Goal: Transaction & Acquisition: Purchase product/service

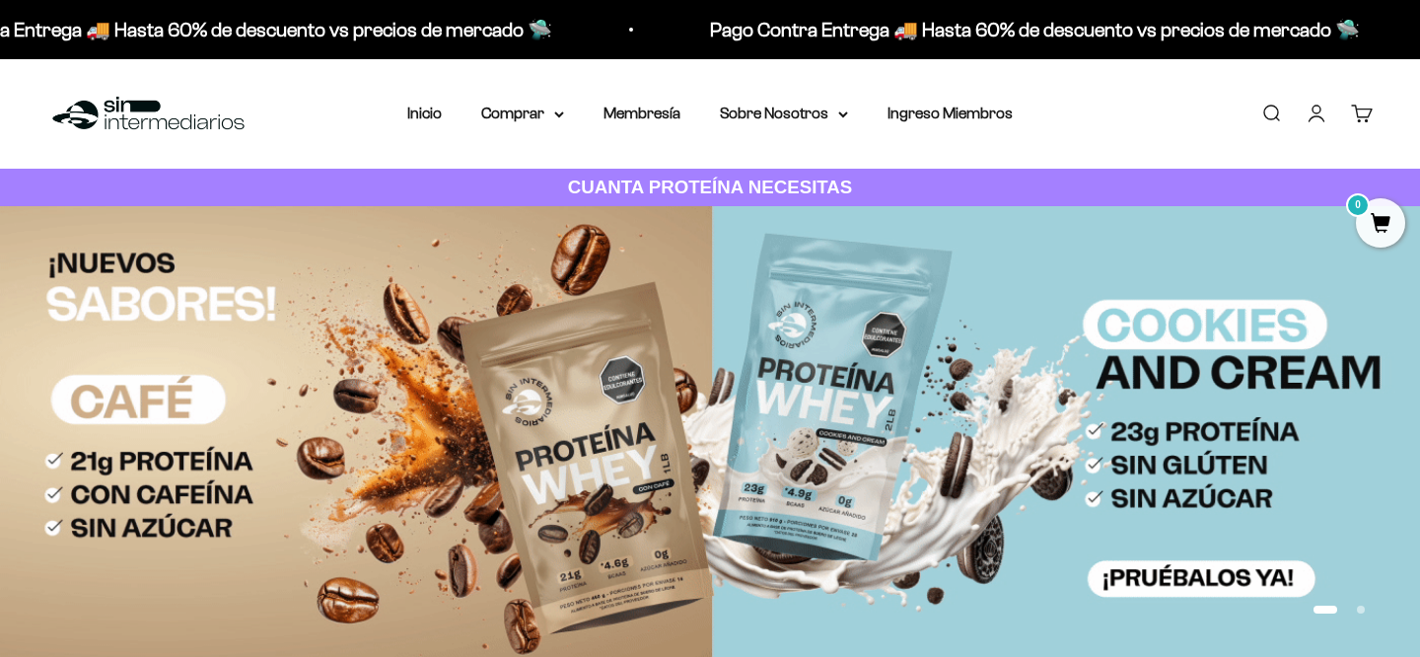
click at [1319, 116] on link "Iniciar sesión" at bounding box center [1317, 114] width 22 height 22
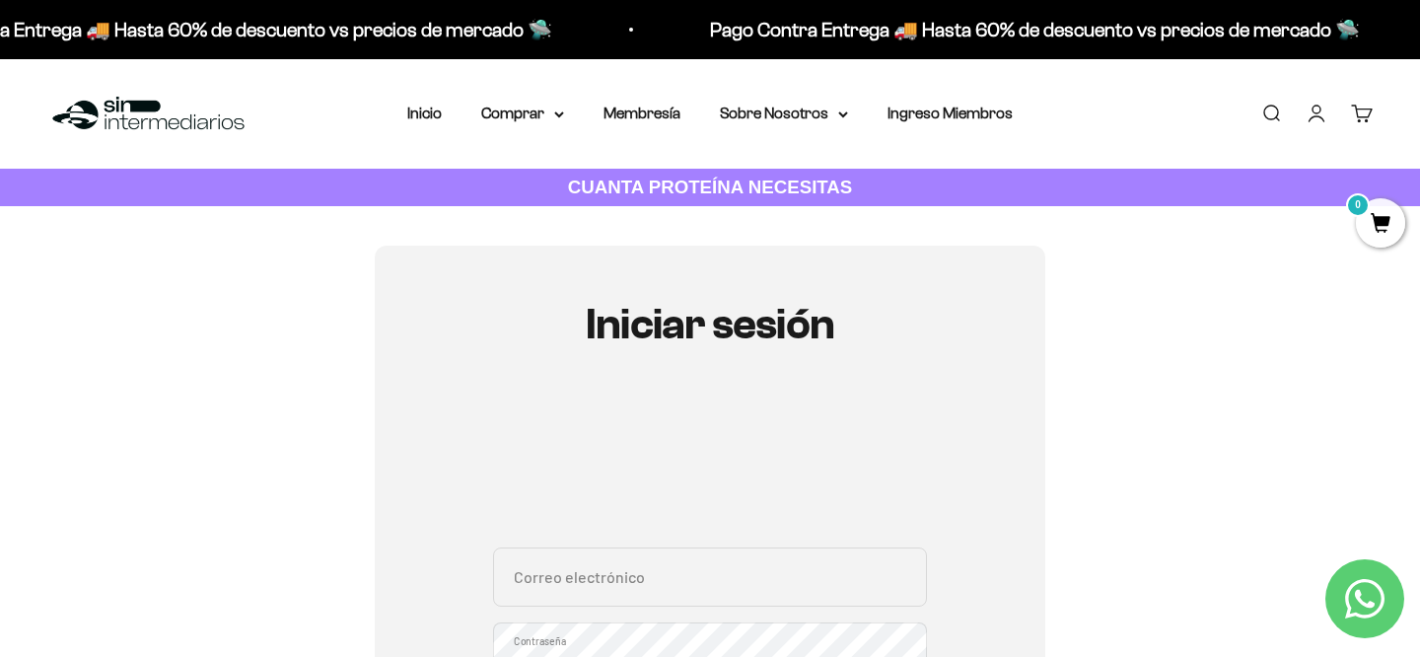
click at [586, 570] on input "Correo electrónico" at bounding box center [710, 576] width 434 height 59
type input "juancastillar@gmail.com"
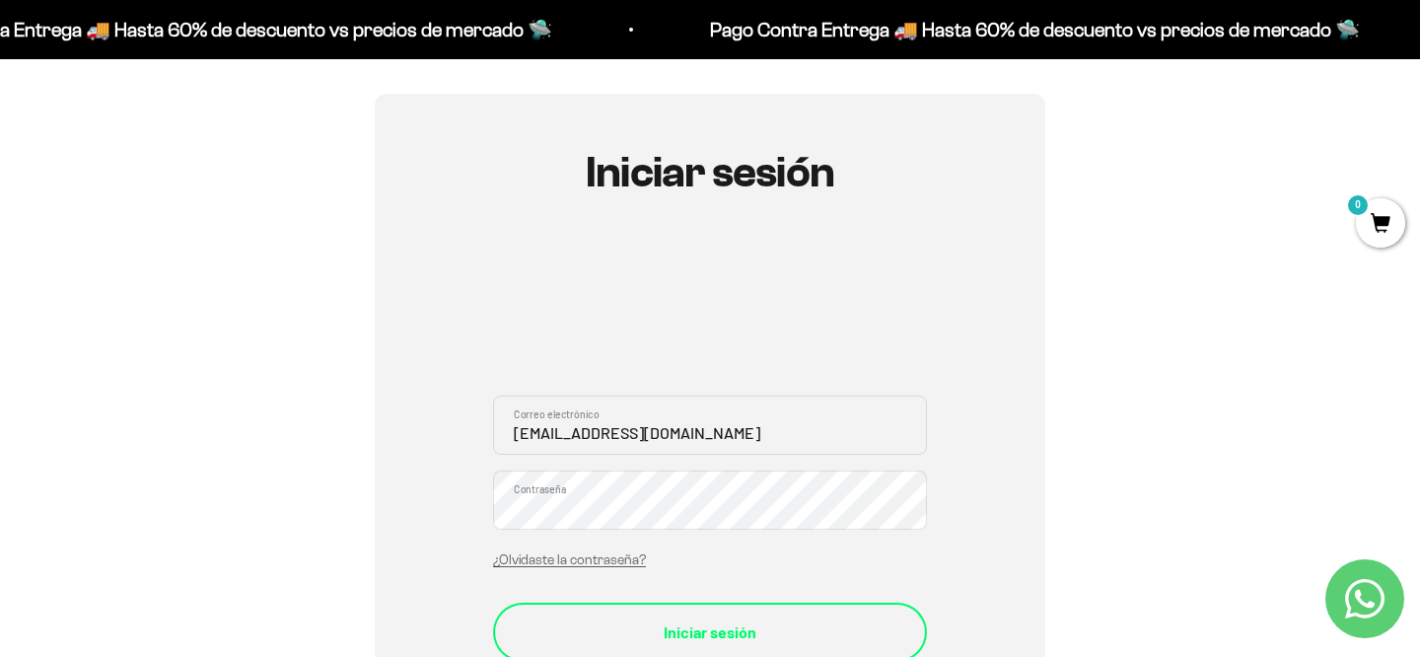
click at [682, 630] on div "Iniciar sesión" at bounding box center [710, 632] width 355 height 26
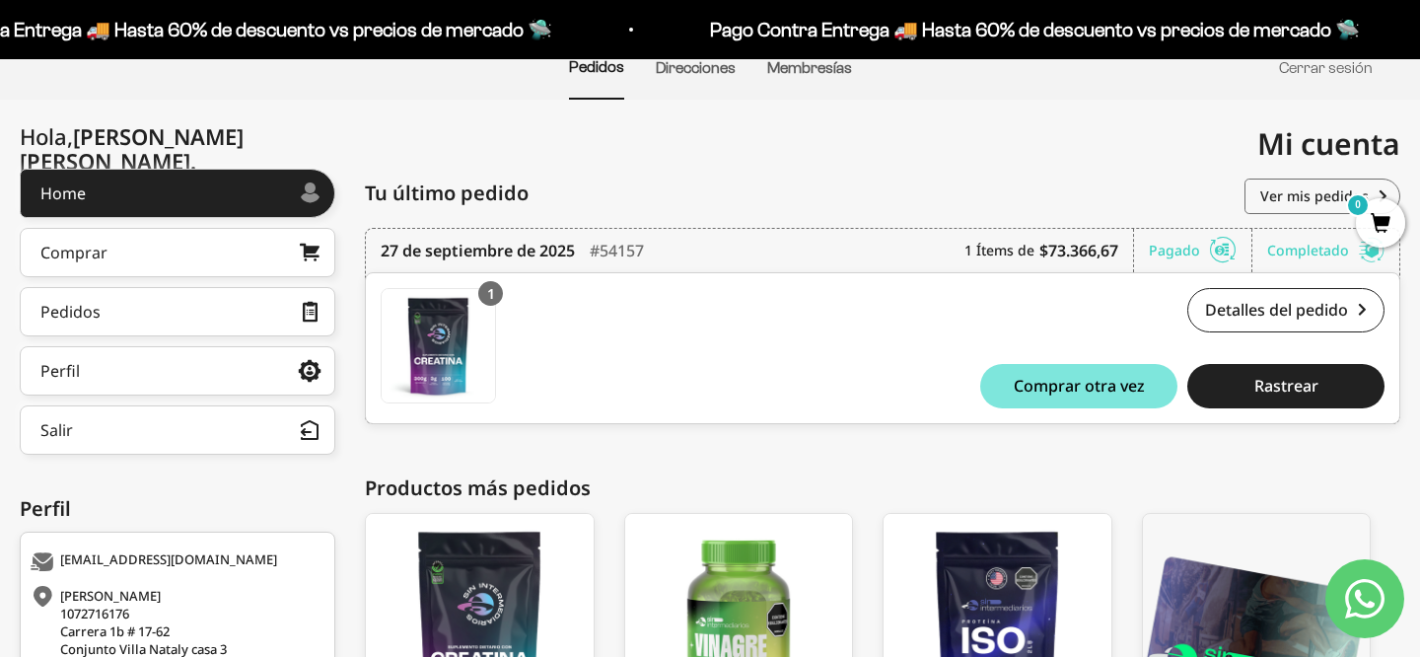
scroll to position [146, 0]
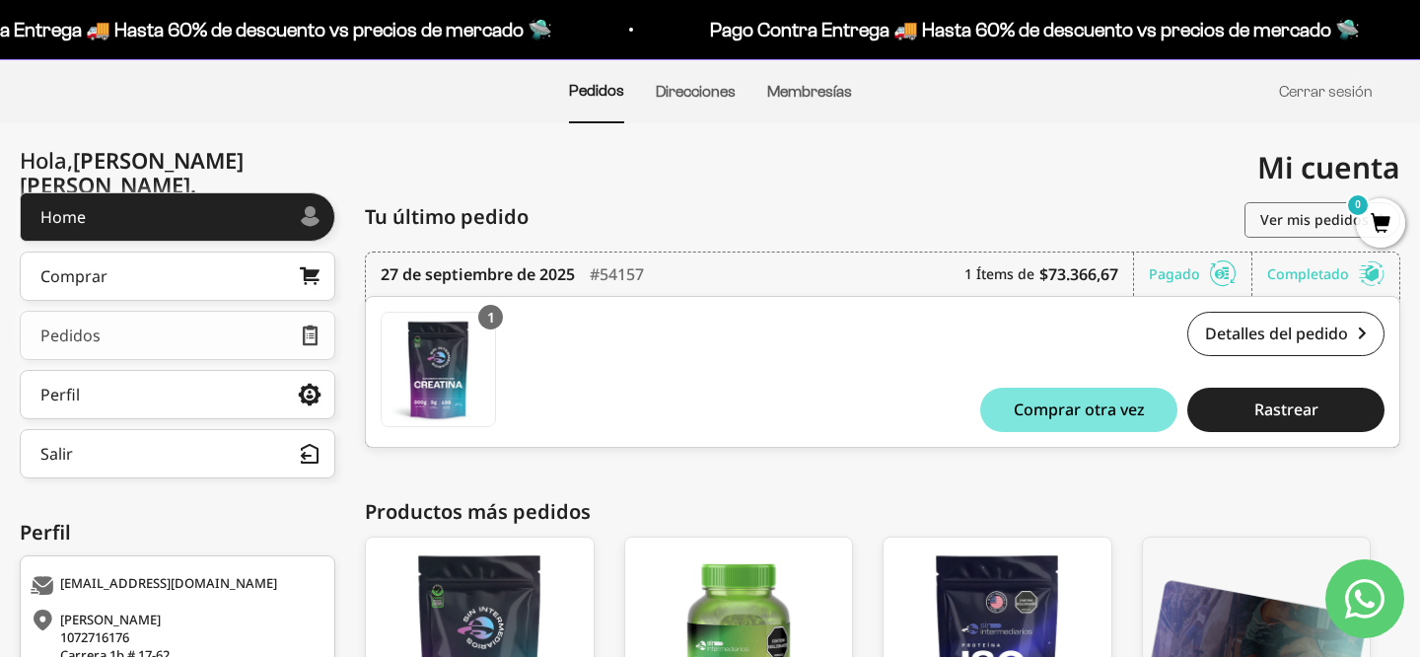
click at [169, 339] on link "Pedidos" at bounding box center [178, 335] width 316 height 49
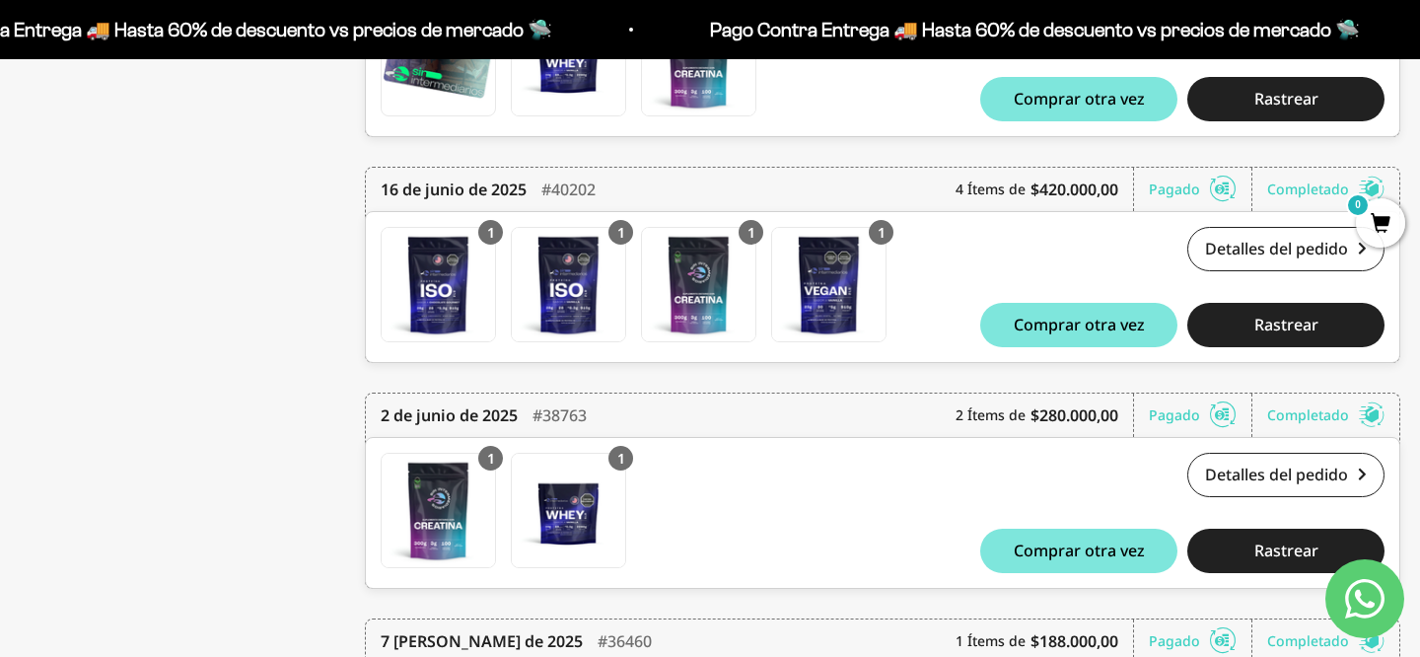
scroll to position [1479, 0]
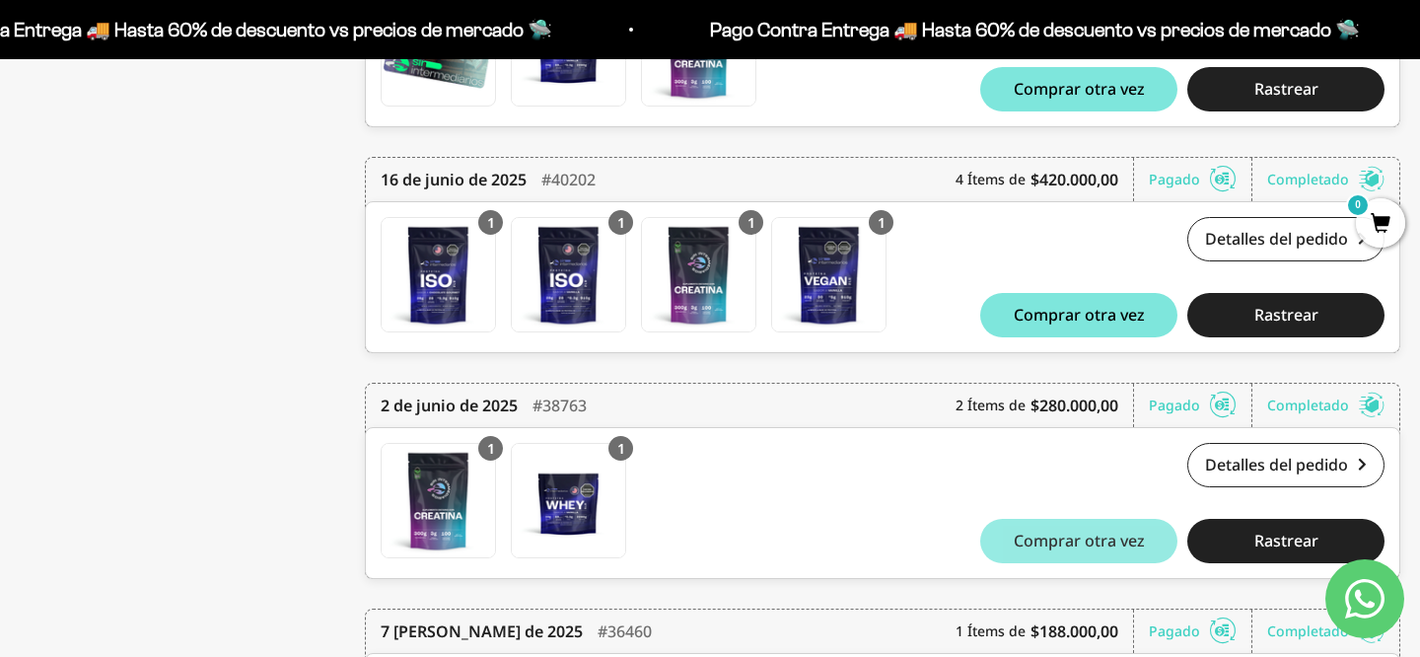
click at [1030, 545] on span "Comprar otra vez" at bounding box center [1079, 541] width 131 height 16
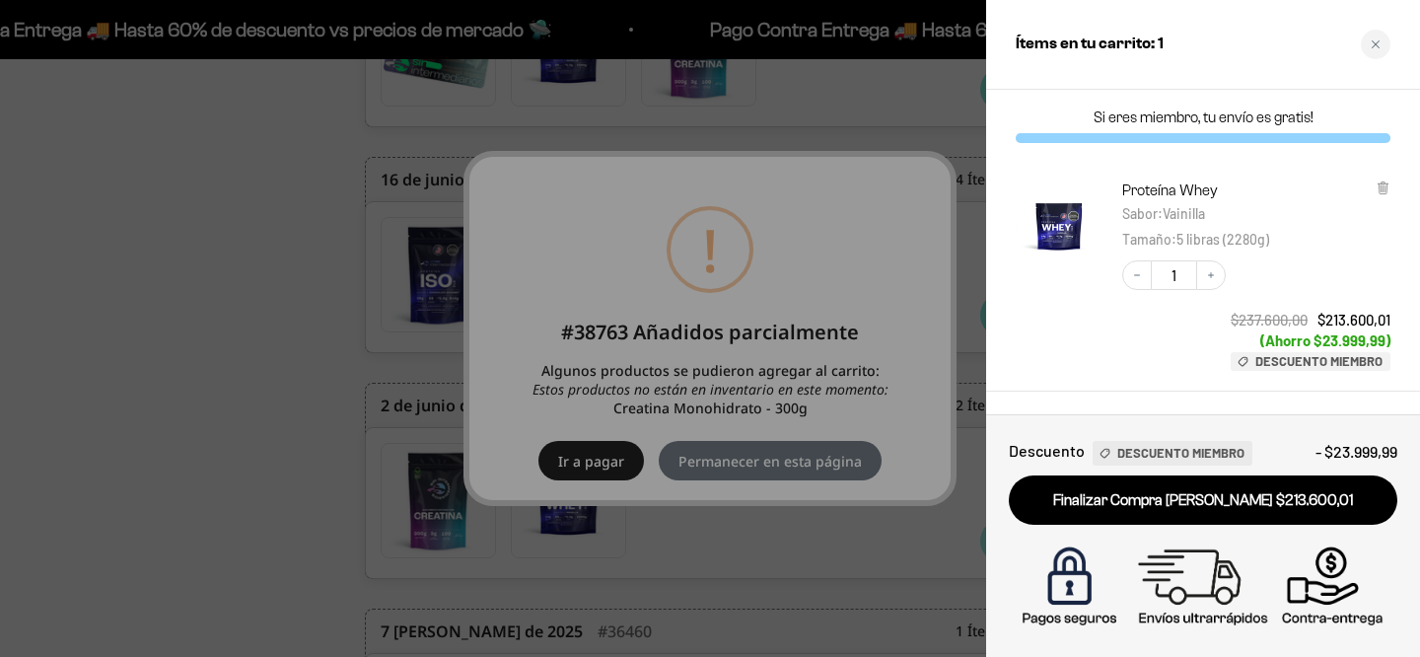
click at [602, 444] on div at bounding box center [710, 328] width 1420 height 657
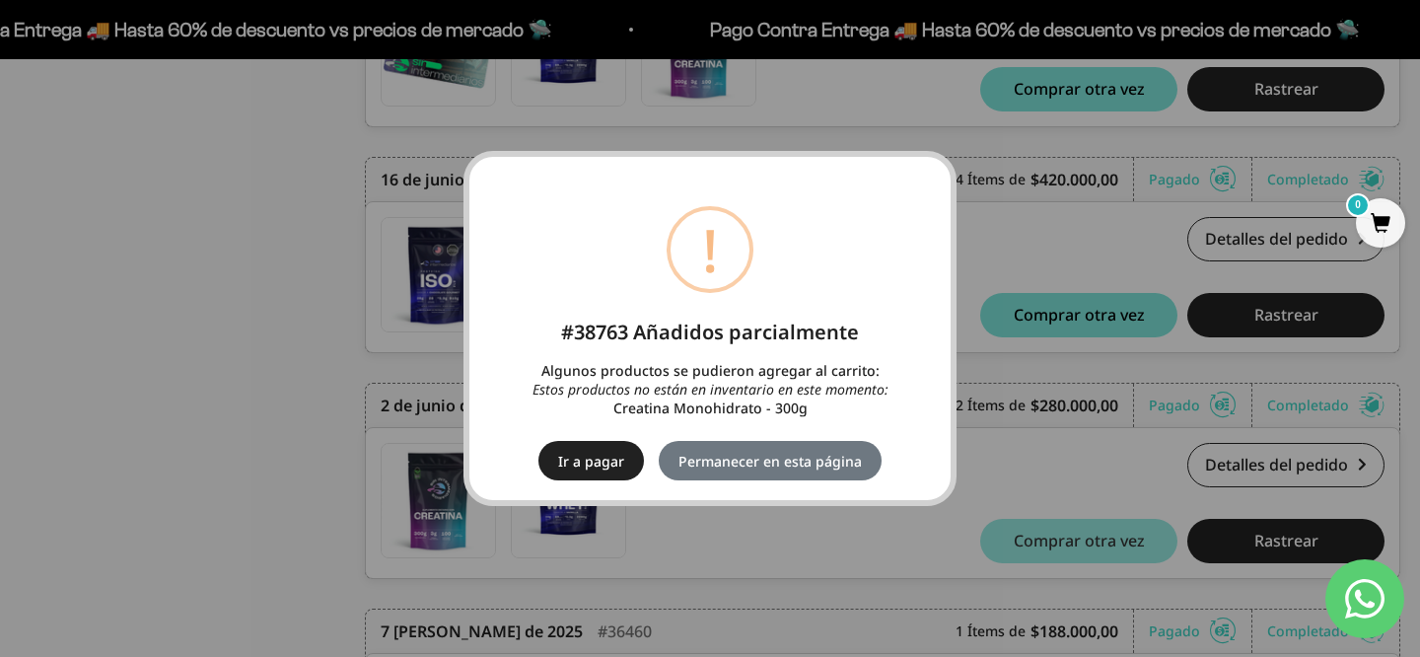
click at [995, 441] on div "× ! #38763 Añadidos parcialmente Algunos productos se pudieron agregar al carri…" at bounding box center [710, 328] width 1420 height 657
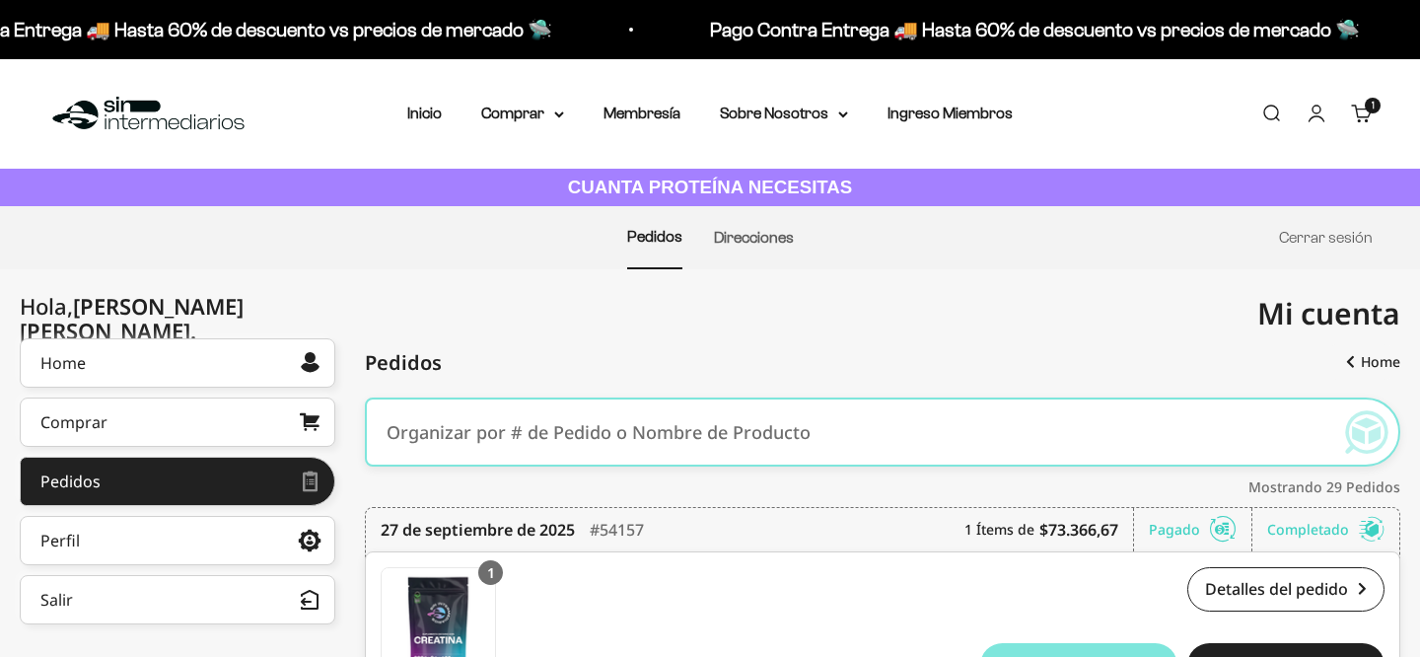
scroll to position [1479, 0]
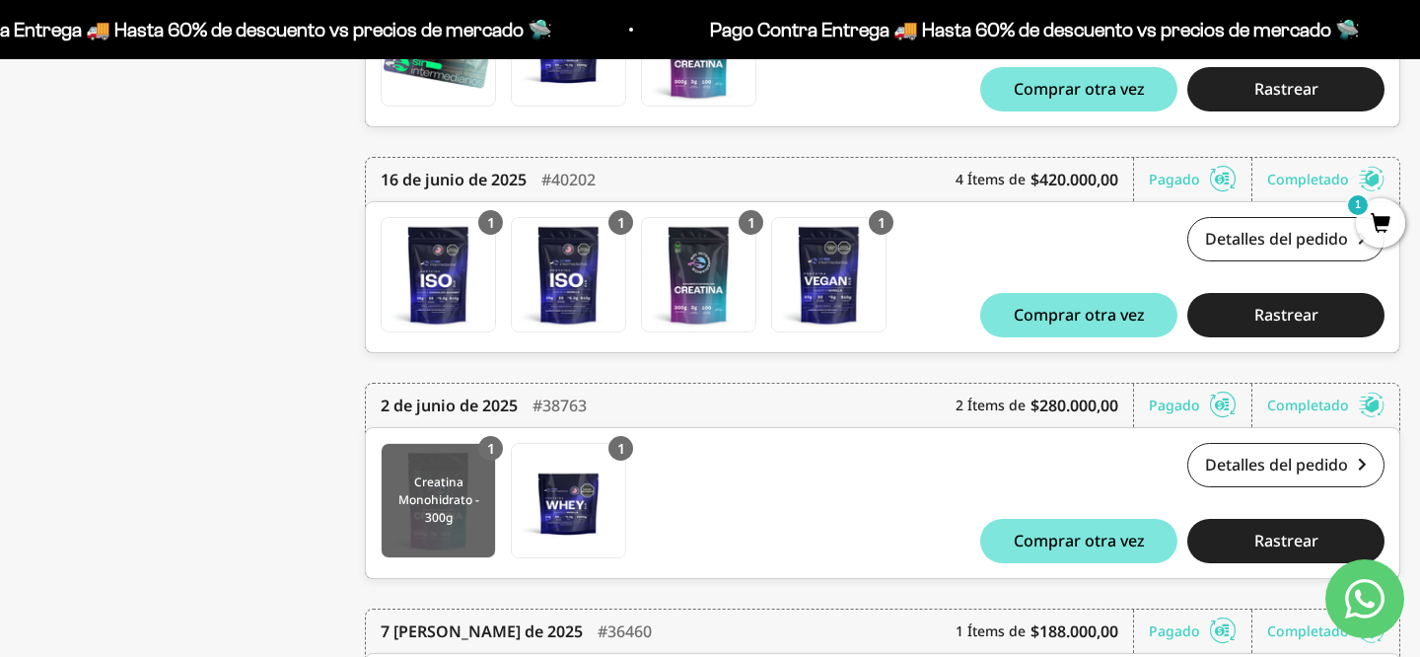
click at [441, 502] on img at bounding box center [438, 500] width 113 height 113
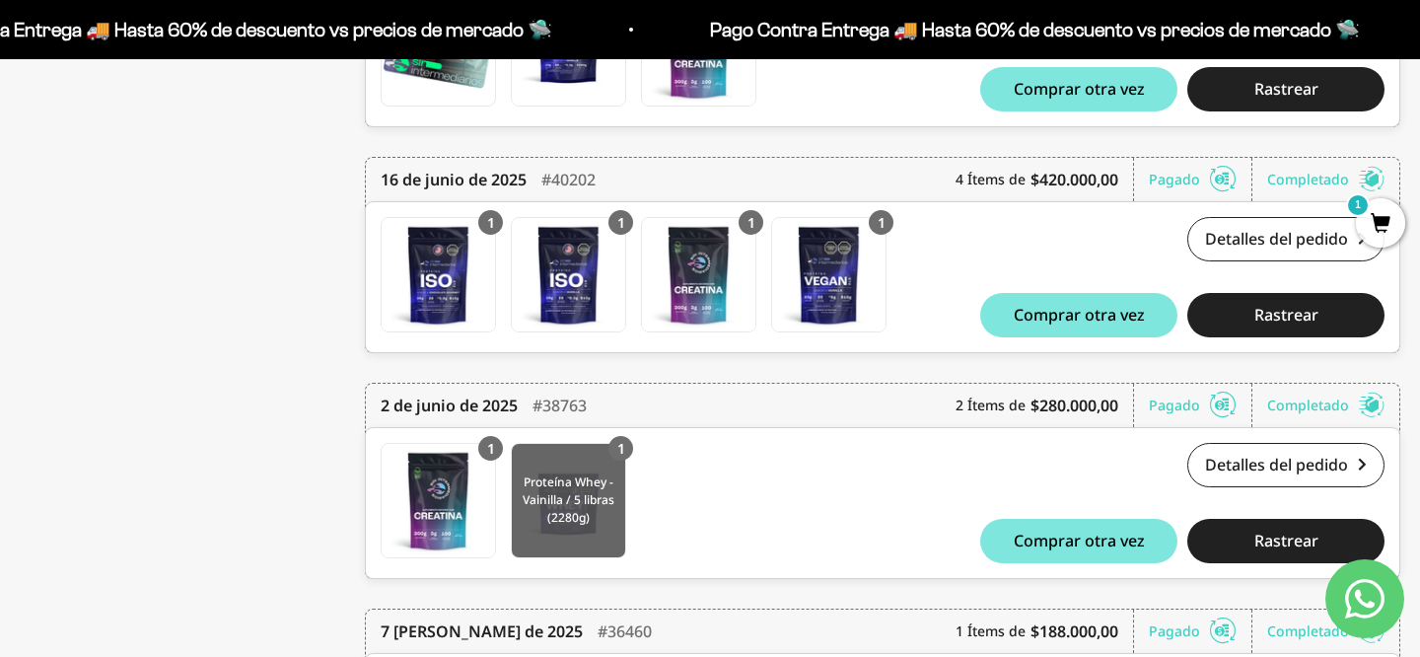
click at [564, 496] on img at bounding box center [568, 500] width 113 height 113
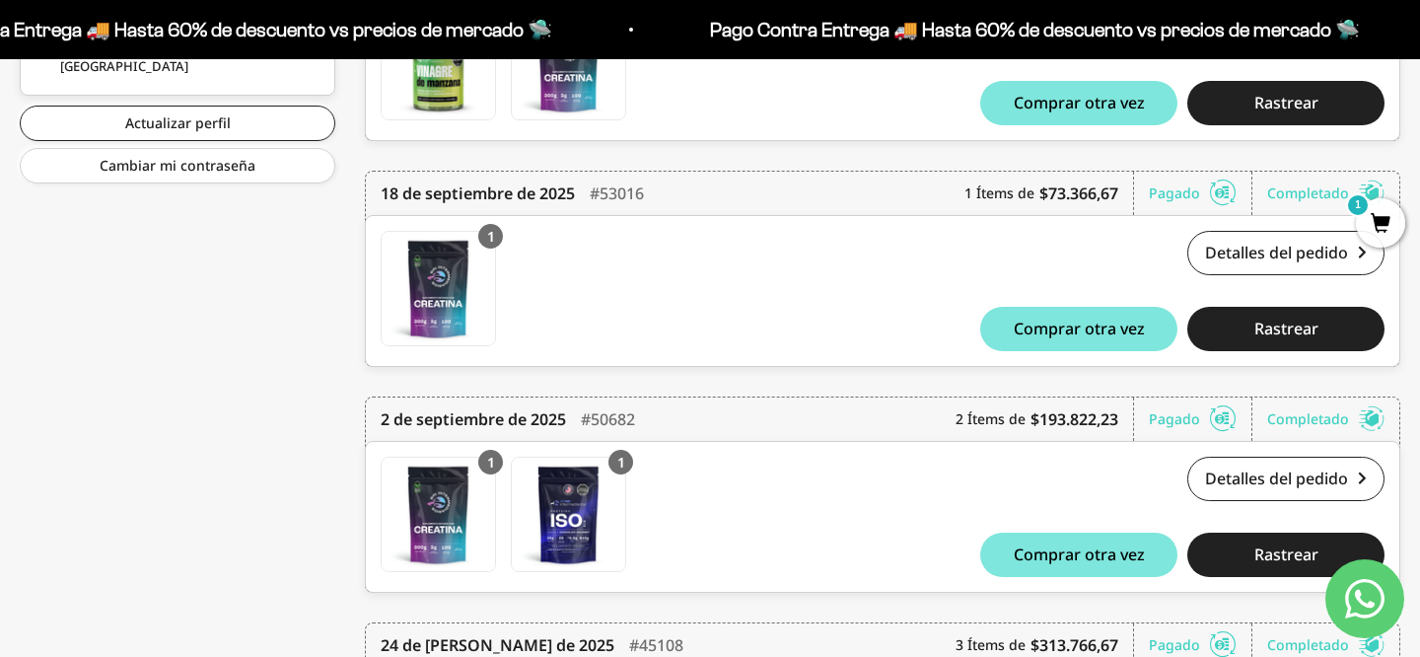
scroll to position [0, 0]
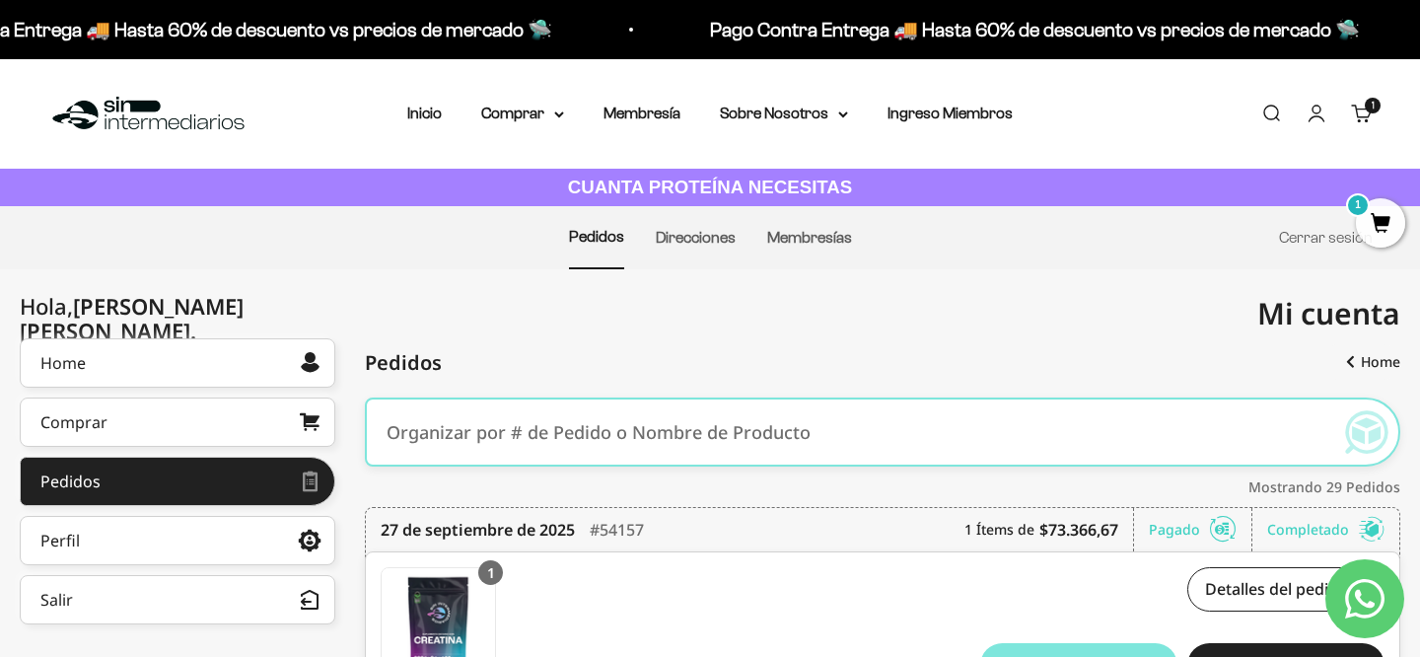
click at [1383, 226] on span "1" at bounding box center [1380, 222] width 49 height 49
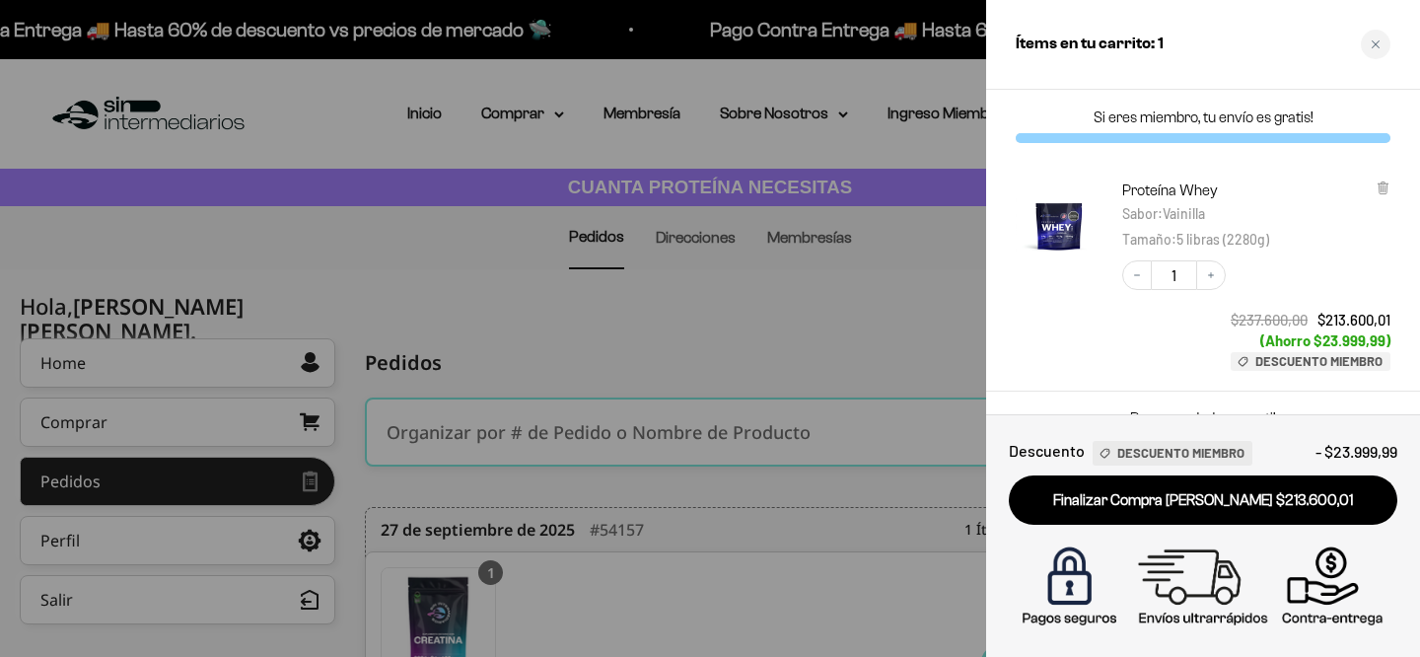
click at [893, 128] on div at bounding box center [710, 328] width 1420 height 657
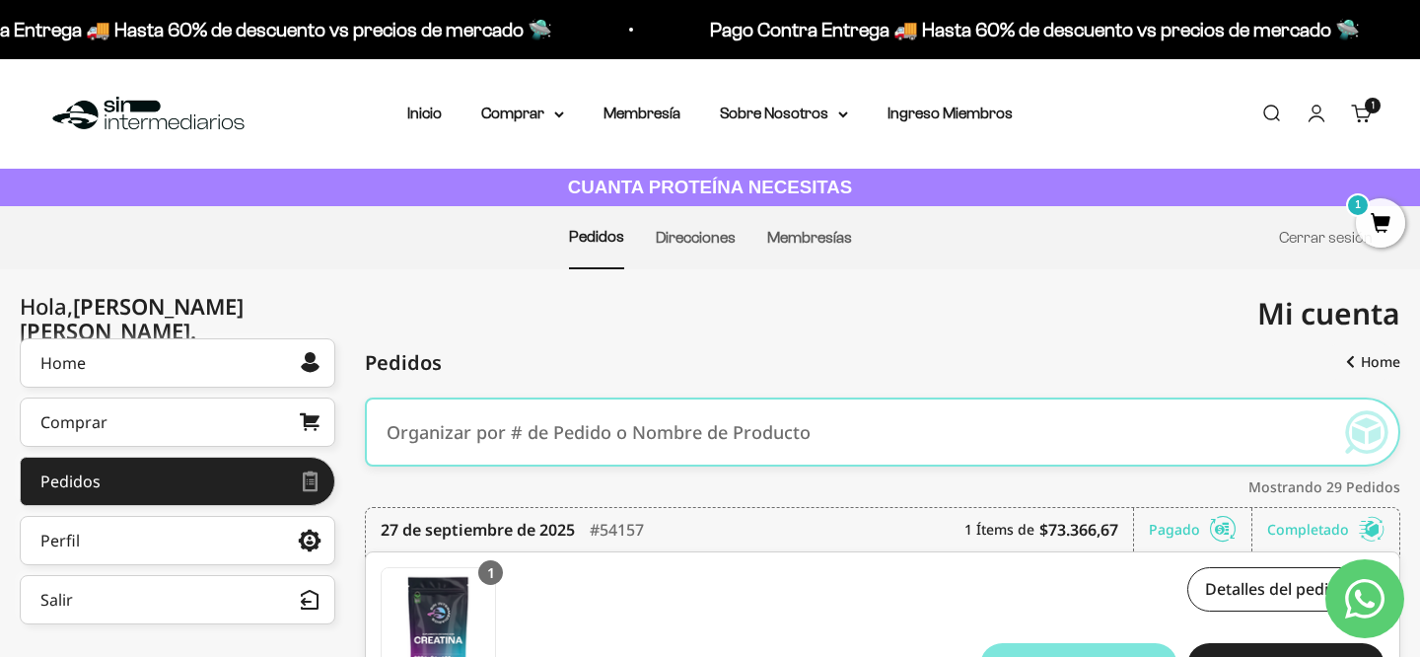
click at [1377, 107] on cart-count "1 artículo 1" at bounding box center [1373, 106] width 16 height 16
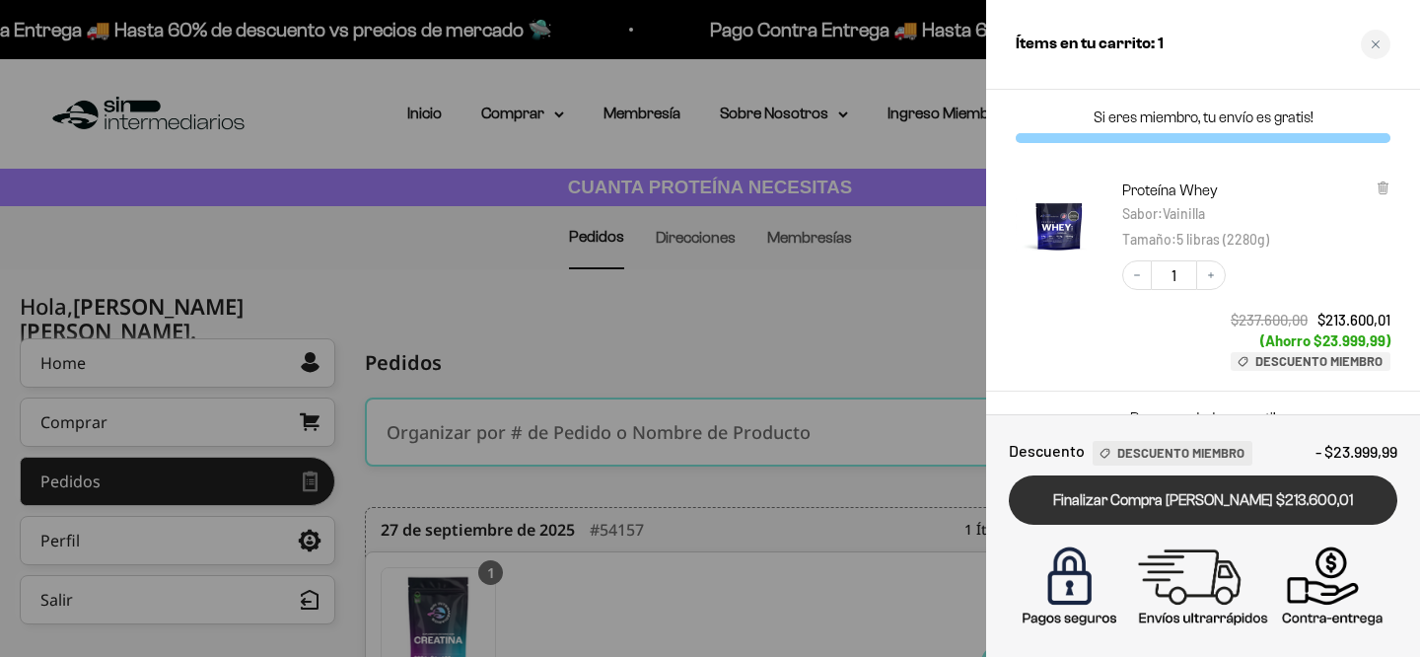
click at [1158, 502] on link "Finalizar Compra [PERSON_NAME] $213.600,01" at bounding box center [1203, 500] width 389 height 50
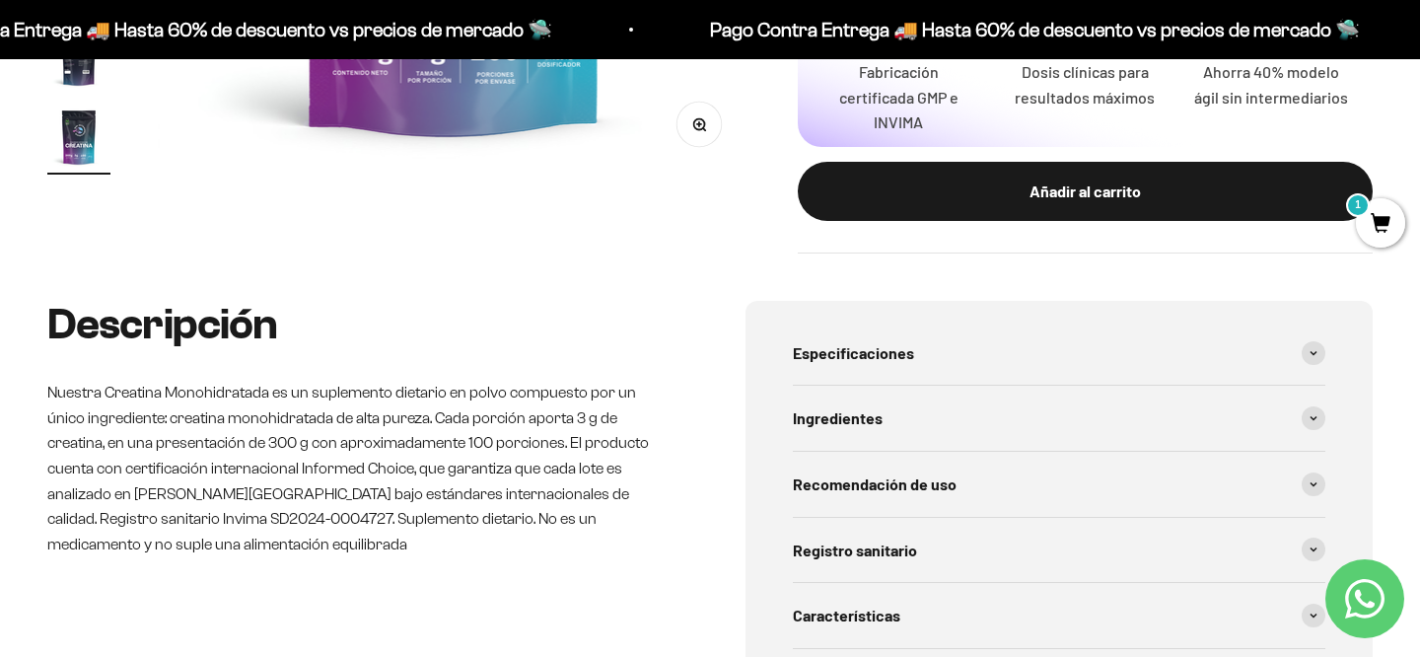
scroll to position [672, 0]
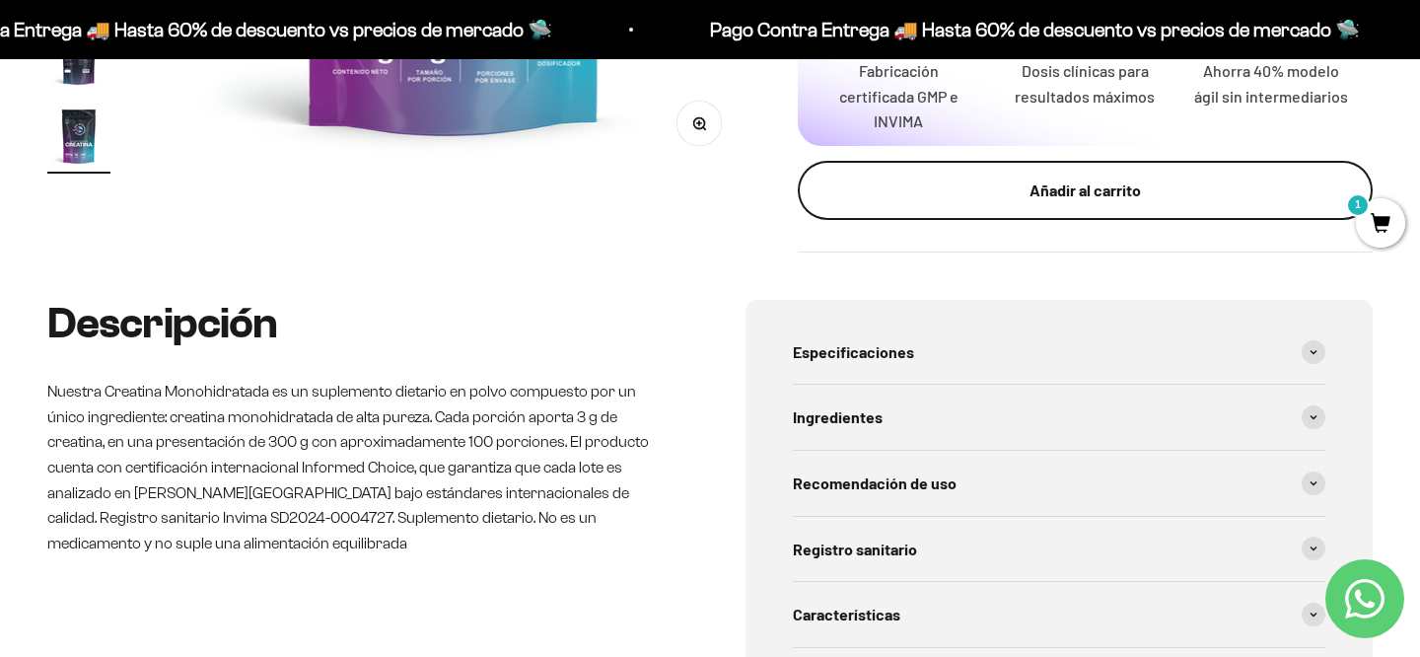
click at [1025, 194] on div "Añadir al carrito" at bounding box center [1085, 191] width 496 height 26
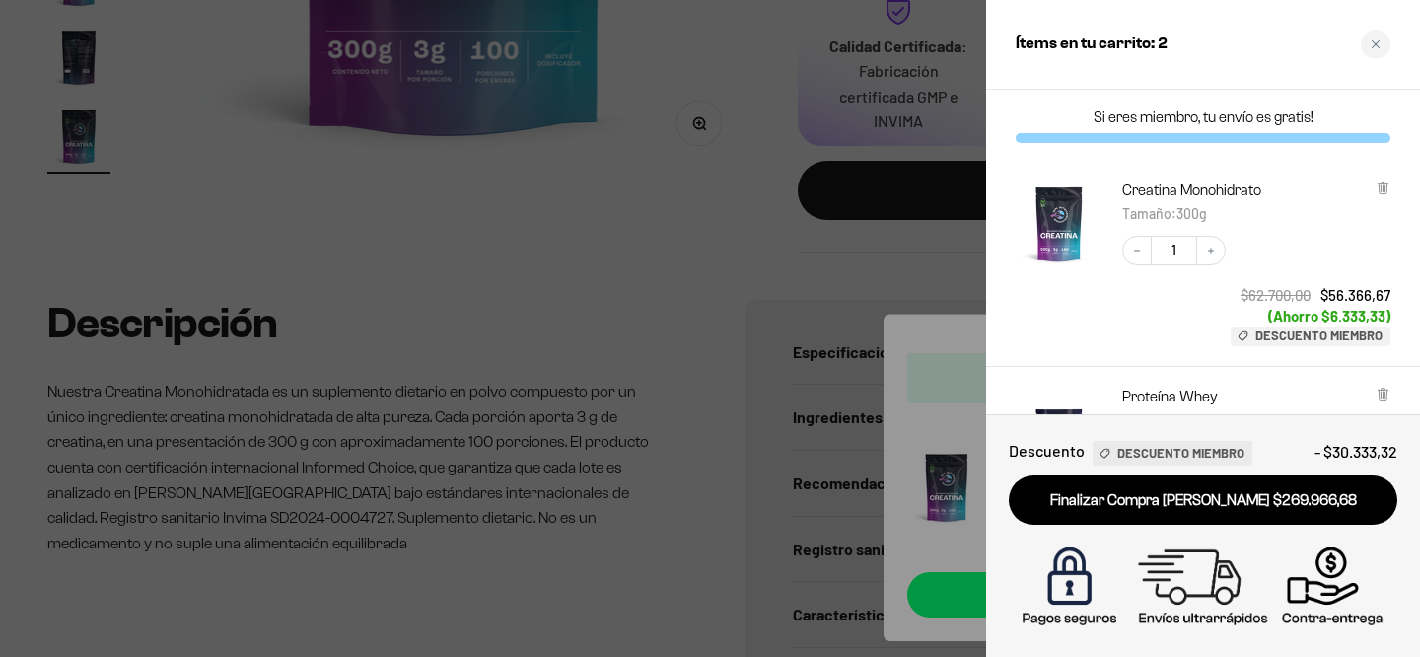
click at [885, 284] on div at bounding box center [710, 328] width 1420 height 657
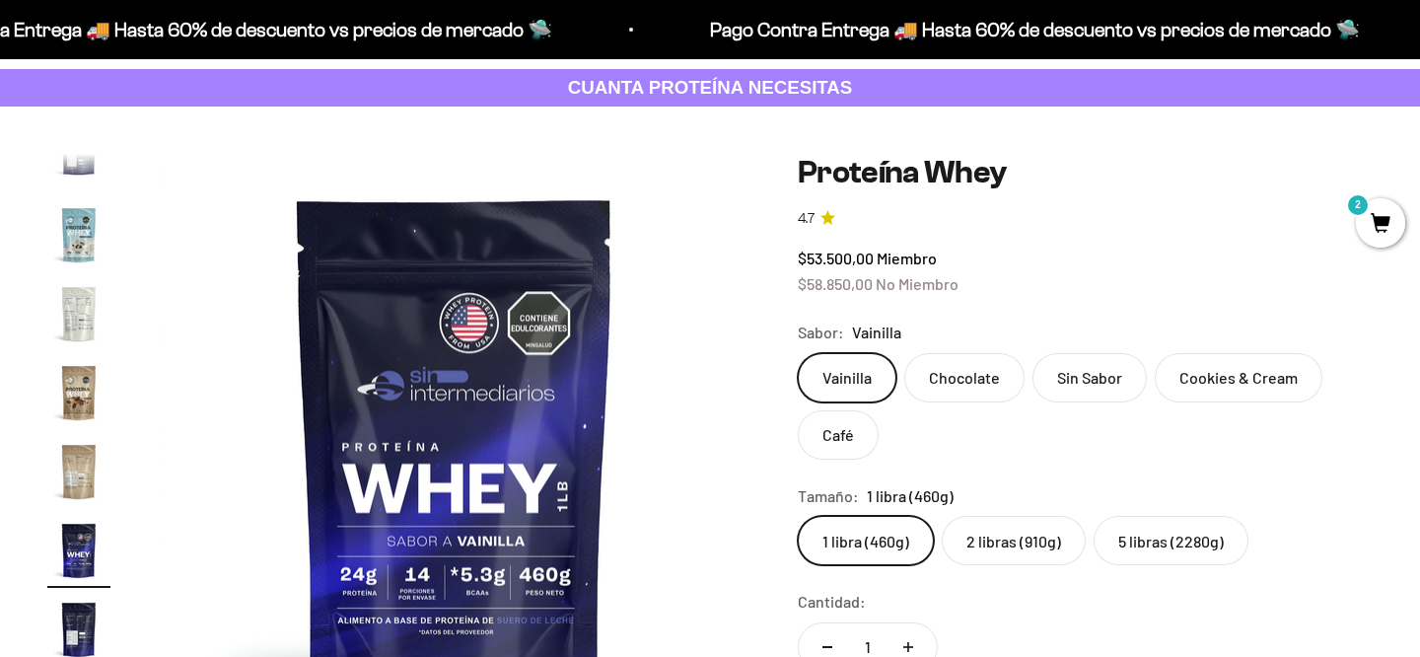
scroll to position [101, 0]
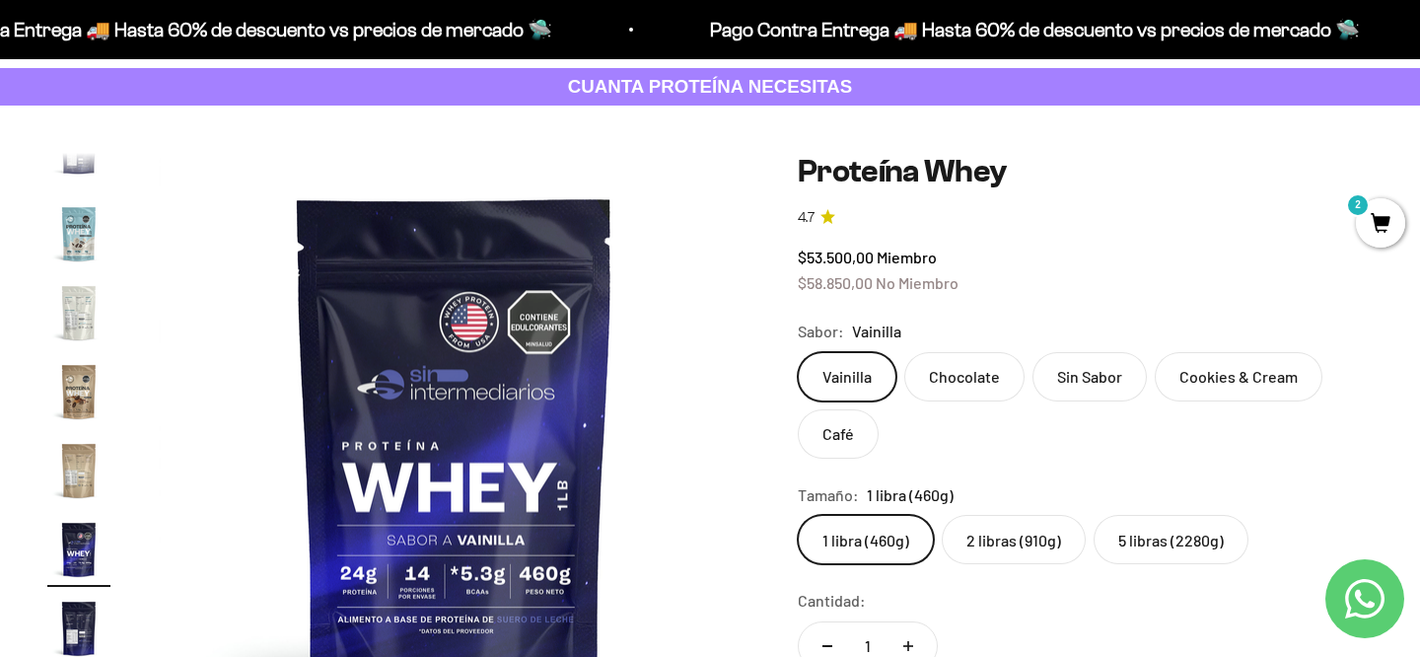
click at [1166, 539] on label "5 libras (2280g)" at bounding box center [1171, 539] width 155 height 49
click at [798, 515] on input "5 libras (2280g)" at bounding box center [797, 514] width 1 height 1
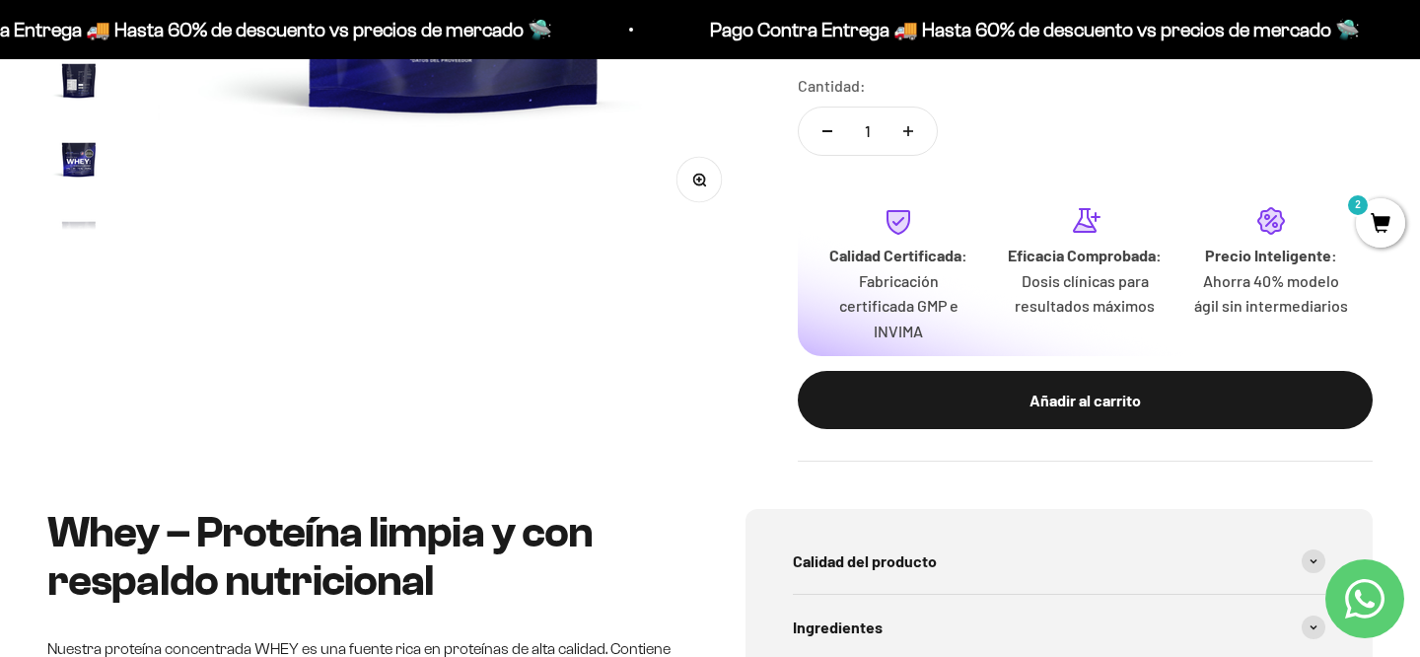
scroll to position [670, 0]
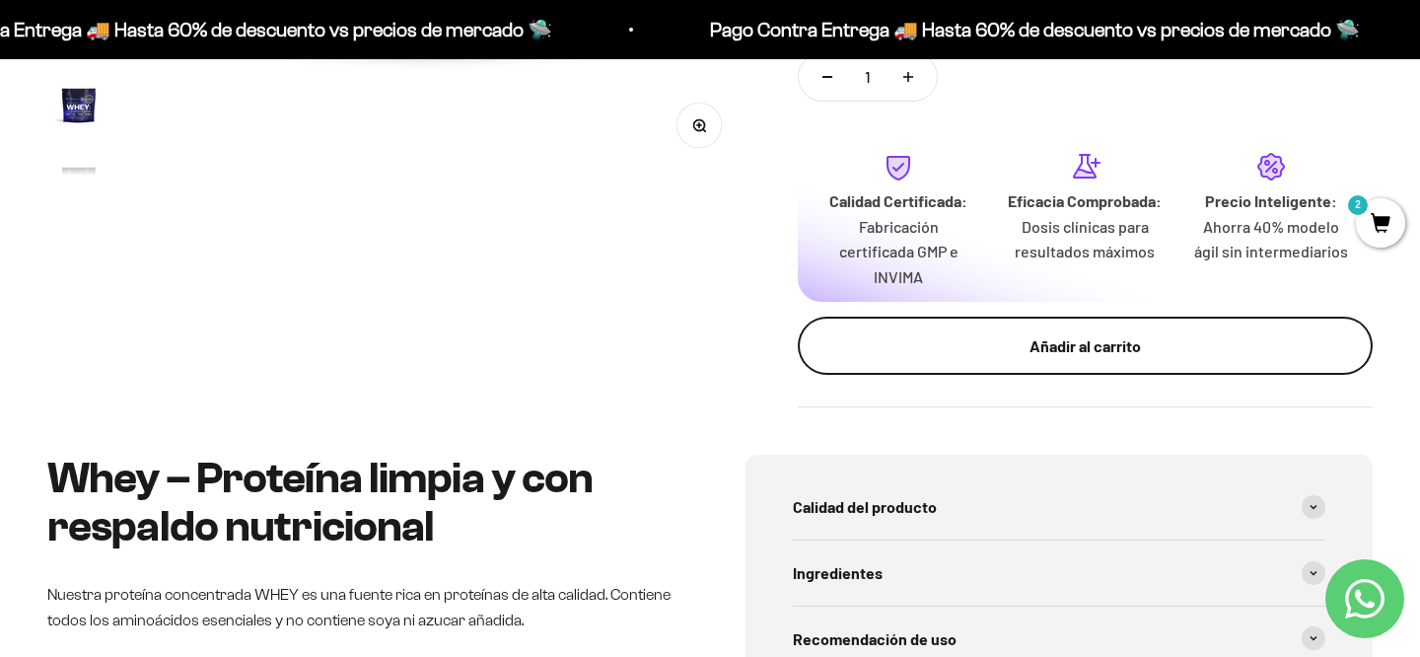
click at [1046, 345] on div "Añadir al carrito" at bounding box center [1085, 346] width 496 height 26
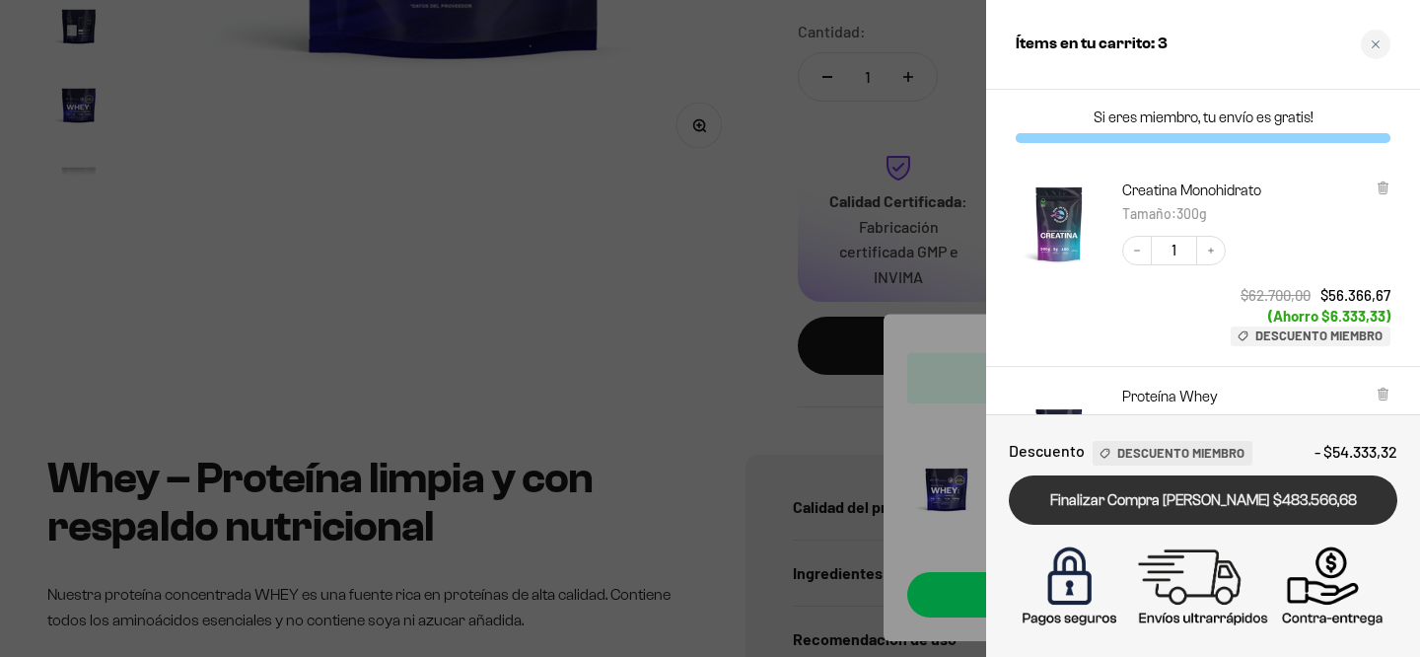
click at [1192, 508] on link "Finalizar Compra [PERSON_NAME] $483.566,68" at bounding box center [1203, 500] width 389 height 50
